Goal: Information Seeking & Learning: Check status

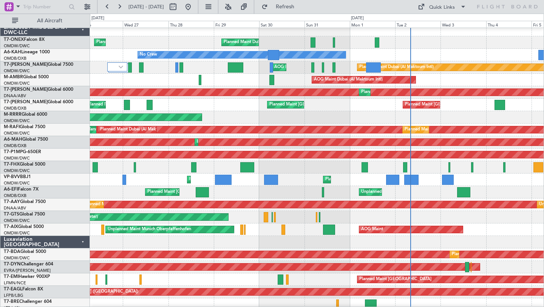
click at [260, 111] on div "Planned Maint Dubai (Al Maktoum Intl)" at bounding box center [317, 117] width 454 height 12
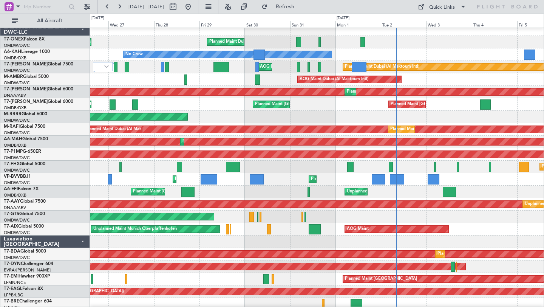
click at [323, 119] on div "Planned Maint Dubai (Al Maktoum Intl)" at bounding box center [317, 117] width 454 height 12
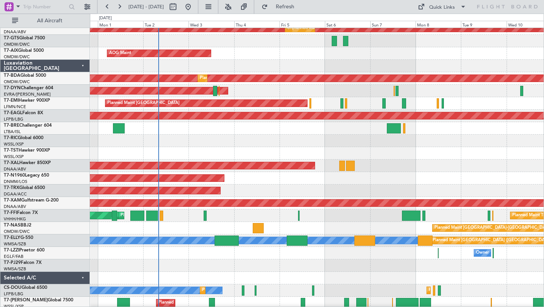
scroll to position [195, 0]
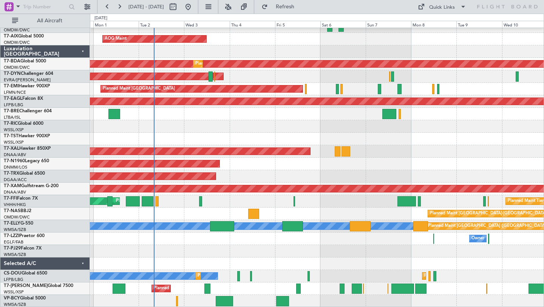
click at [223, 235] on div "Unplanned Maint [GEOGRAPHIC_DATA] (Al Maktoum Intl) Unplanned Maint [GEOGRAPHIC…" at bounding box center [317, 70] width 454 height 474
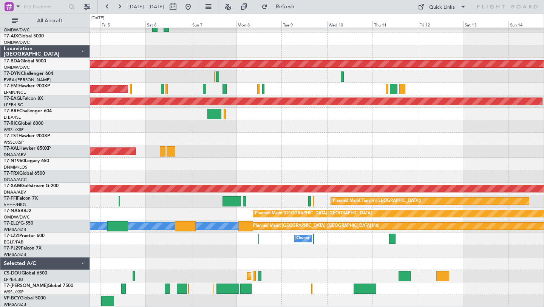
click at [309, 253] on div "Unplanned Maint [GEOGRAPHIC_DATA] (Al Maktoum Intl) Unplanned Maint [GEOGRAPHIC…" at bounding box center [317, 70] width 454 height 474
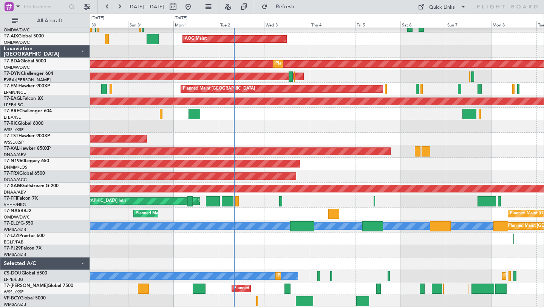
click at [453, 249] on div "Unplanned Maint [GEOGRAPHIC_DATA] (Al Maktoum Intl) Unplanned Maint [GEOGRAPHIC…" at bounding box center [317, 70] width 454 height 474
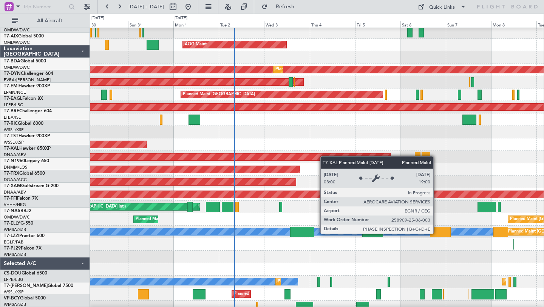
scroll to position [181, 0]
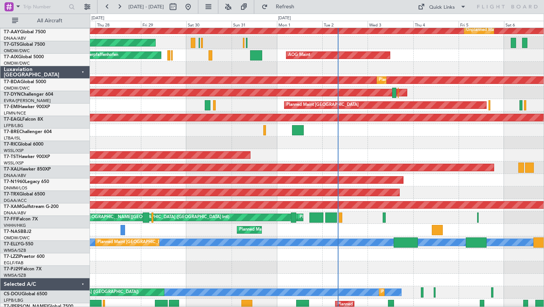
click at [333, 141] on div at bounding box center [317, 142] width 454 height 12
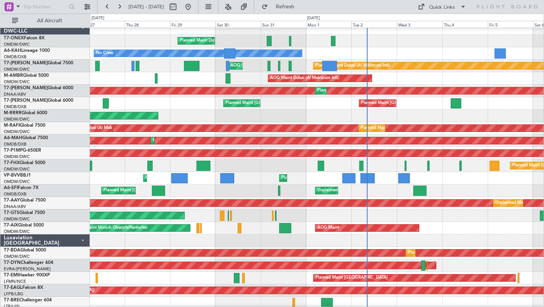
scroll to position [0, 0]
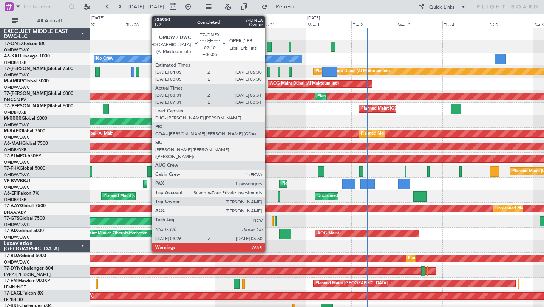
click at [268, 42] on div at bounding box center [269, 47] width 5 height 10
